Goal: Task Accomplishment & Management: Manage account settings

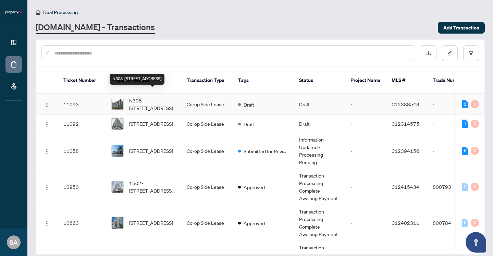
click at [148, 97] on span "N308-[STREET_ADDRESS]" at bounding box center [152, 104] width 47 height 15
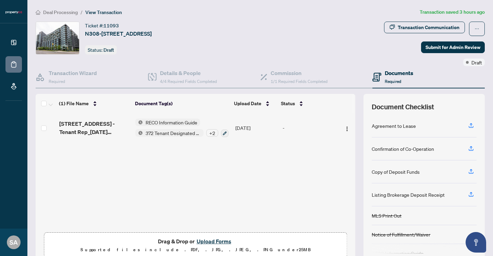
click at [213, 242] on button "Upload Forms" at bounding box center [214, 241] width 39 height 9
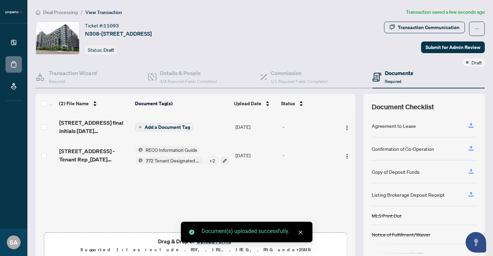
click at [151, 125] on span "Add a Document Tag" at bounding box center [168, 127] width 46 height 5
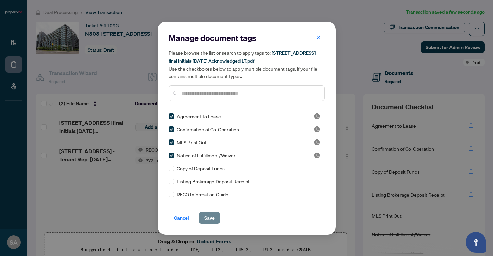
click at [212, 217] on span "Save" at bounding box center [209, 217] width 11 height 11
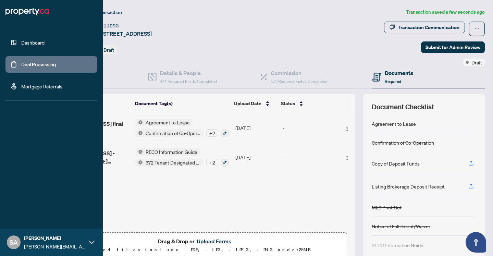
click at [21, 63] on link "Deal Processing" at bounding box center [38, 64] width 35 height 6
